Goal: Find specific page/section: Find specific page/section

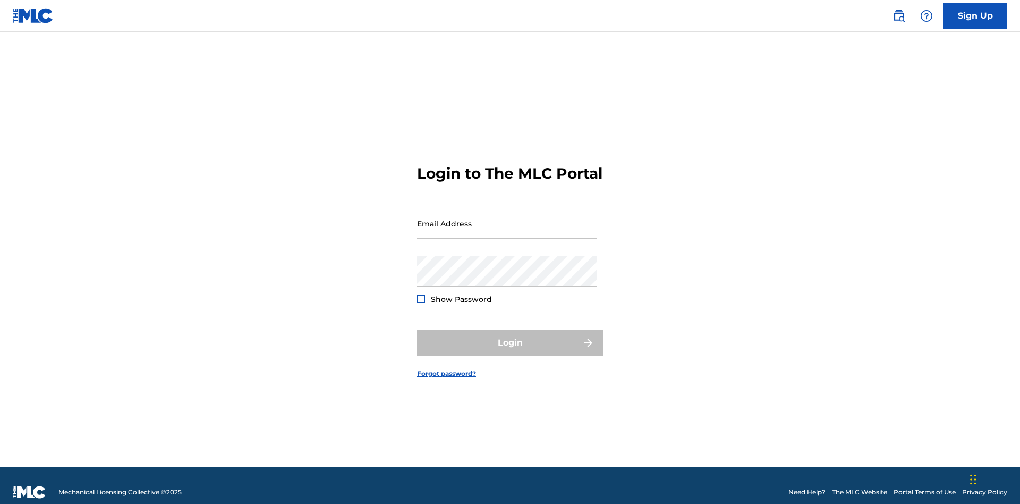
scroll to position [14, 0]
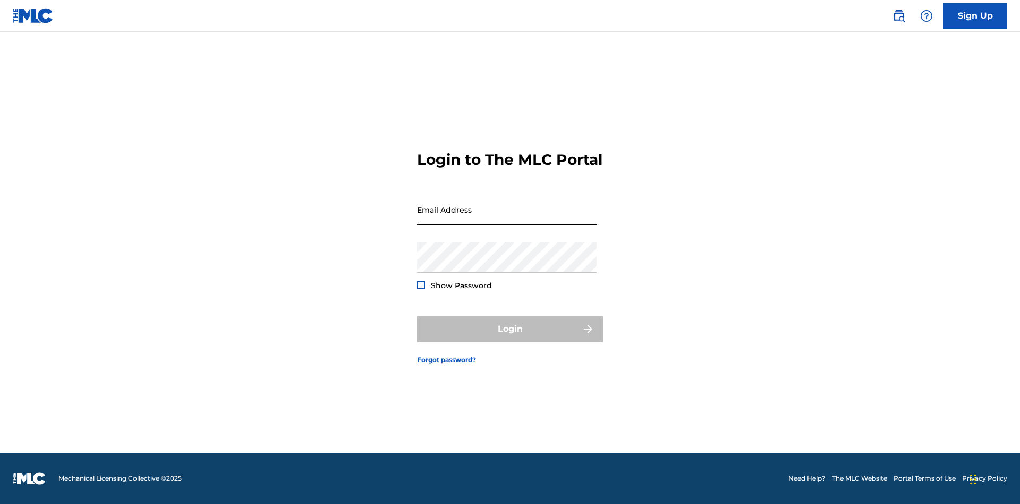
click at [507, 218] on input "Email Address" at bounding box center [507, 210] width 180 height 30
type input "8f03ed7e-8222-4581-9c48-73ddaacb7f86@mailslurp.com"
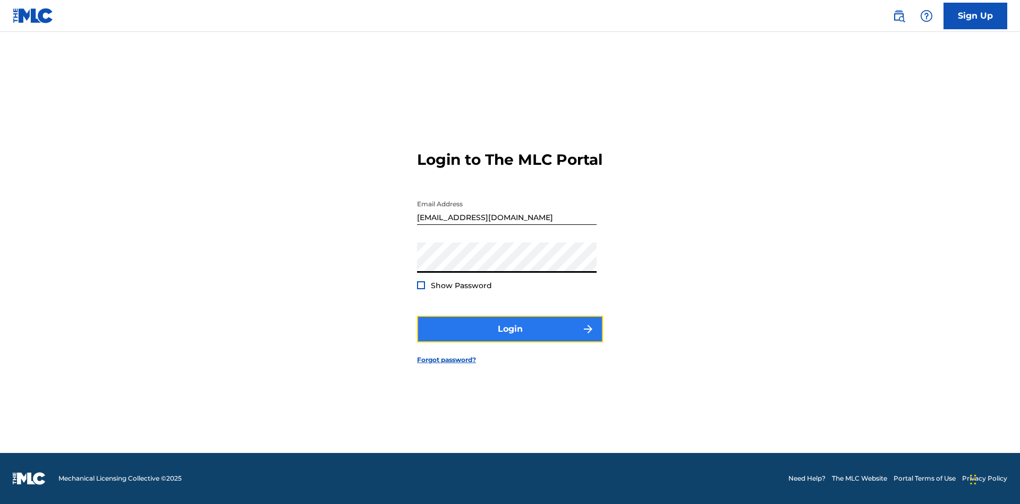
click at [510, 338] on button "Login" at bounding box center [510, 329] width 186 height 27
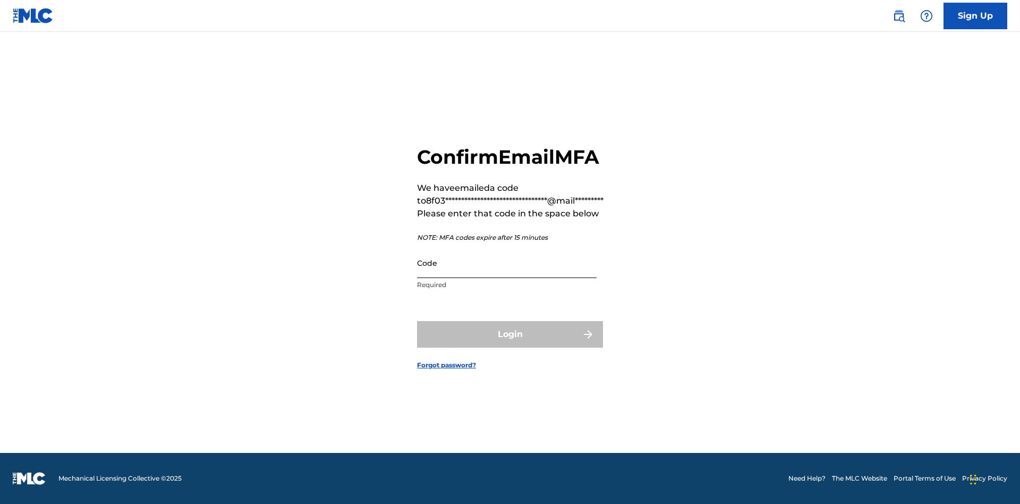
click at [507, 263] on input "Code" at bounding box center [507, 263] width 180 height 30
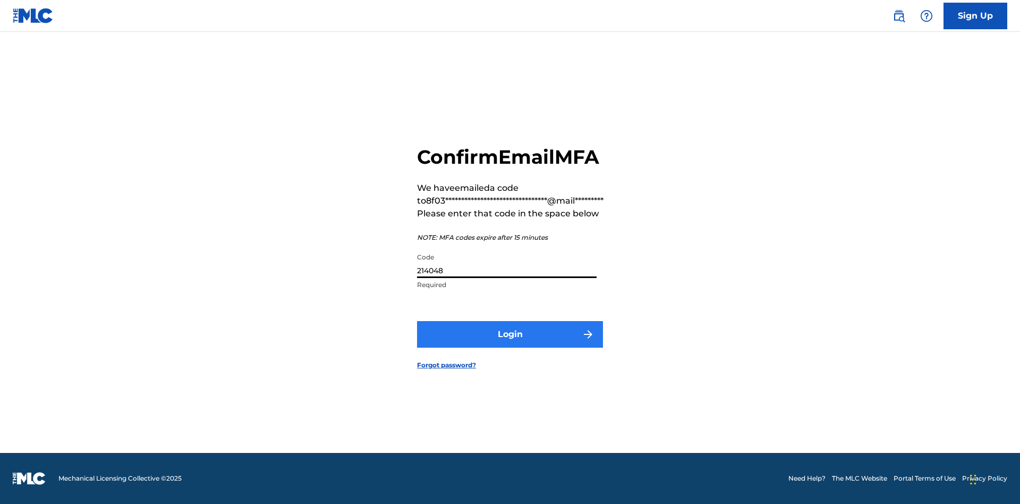
type input "214048"
click at [510, 334] on button "Login" at bounding box center [510, 334] width 186 height 27
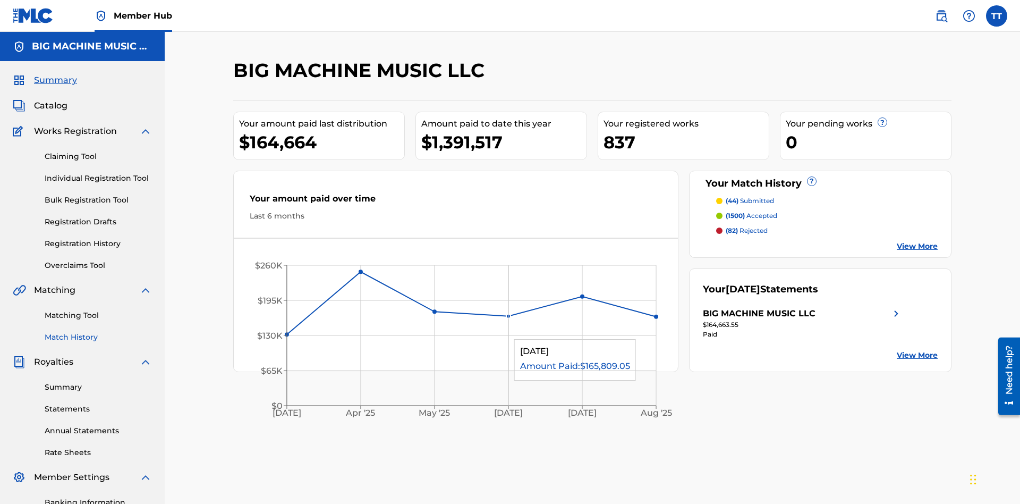
click at [98, 332] on link "Match History" at bounding box center [98, 337] width 107 height 11
